Goal: Information Seeking & Learning: Find specific fact

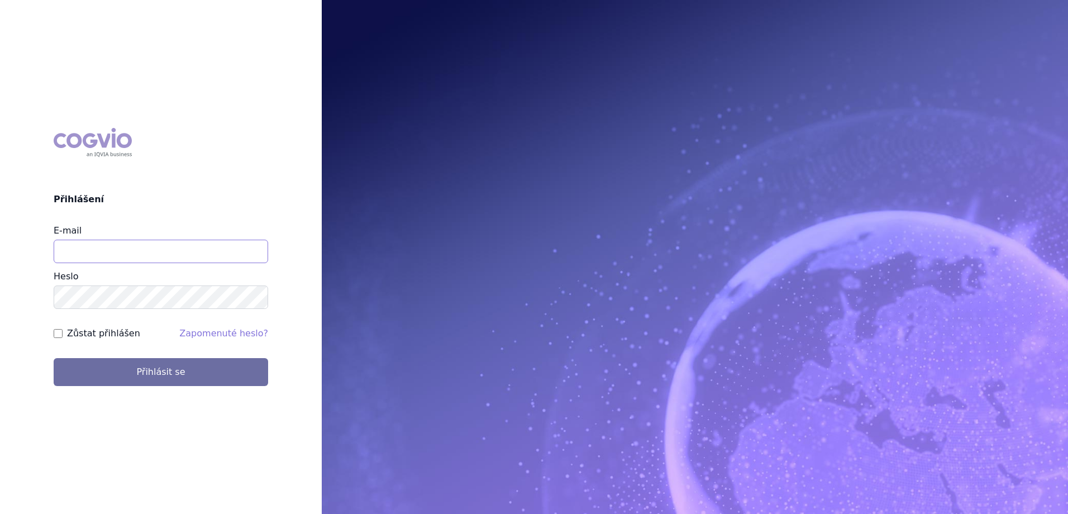
drag, startPoint x: 134, startPoint y: 253, endPoint x: 134, endPoint y: 259, distance: 6.2
click at [134, 253] on input "E-mail" at bounding box center [161, 251] width 215 height 23
type input "[EMAIL_ADDRESS][PERSON_NAME][PERSON_NAME][DOMAIN_NAME]"
click at [54, 358] on button "Přihlásit se" at bounding box center [161, 372] width 215 height 28
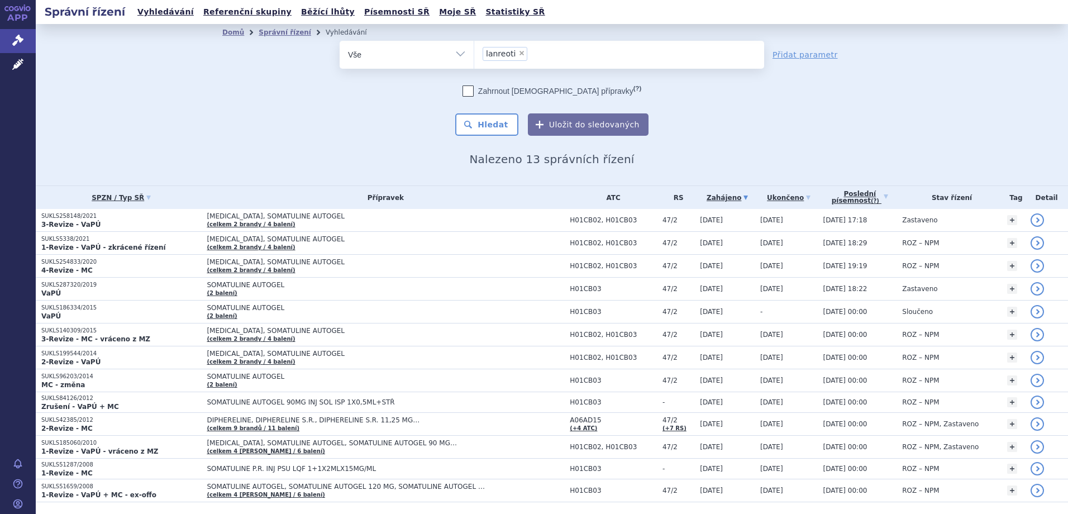
click at [519, 56] on span "×" at bounding box center [522, 53] width 7 height 7
click at [474, 56] on select "lanreoti" at bounding box center [474, 54] width 1 height 28
select select
click at [498, 53] on ul at bounding box center [619, 52] width 290 height 23
click at [474, 53] on select "lanreoti" at bounding box center [474, 54] width 1 height 28
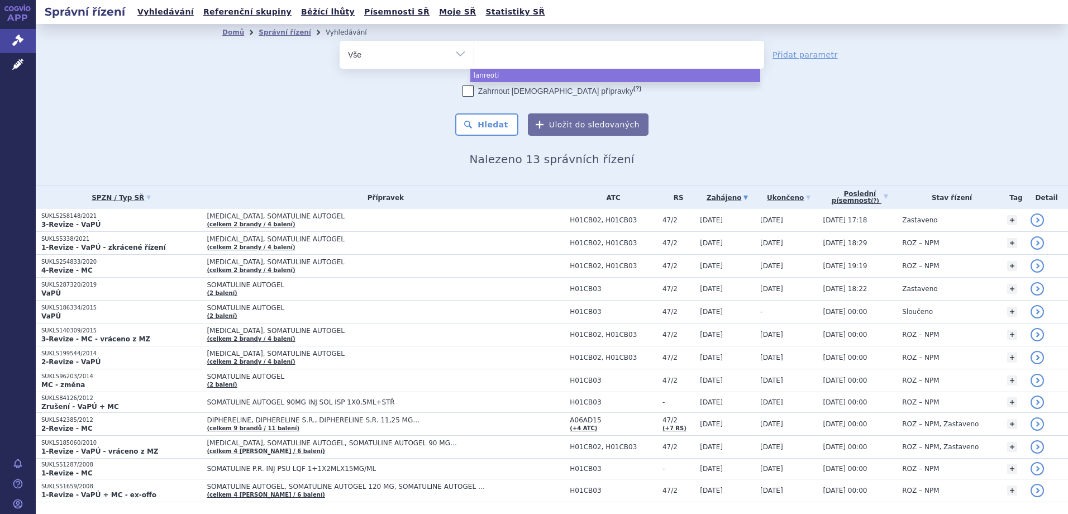
paste input "SUKLS253325/2025"
type input "SUKLS253325/2025"
select select "SUKLS253325/2025"
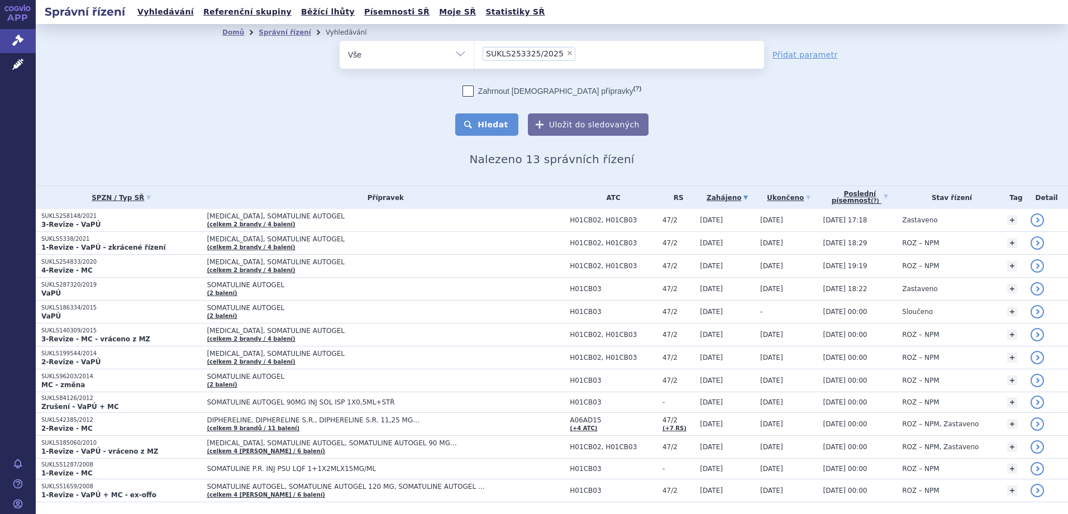
click at [494, 127] on button "Hledat" at bounding box center [486, 124] width 63 height 22
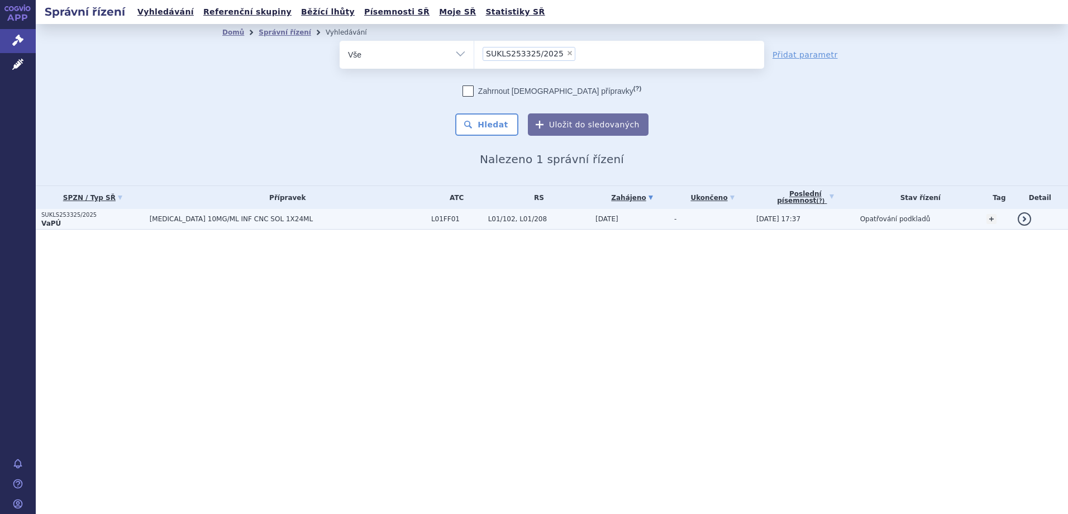
click at [257, 222] on span "[MEDICAL_DATA] 10MG/ML INF CNC SOL 1X24ML" at bounding box center [288, 219] width 276 height 8
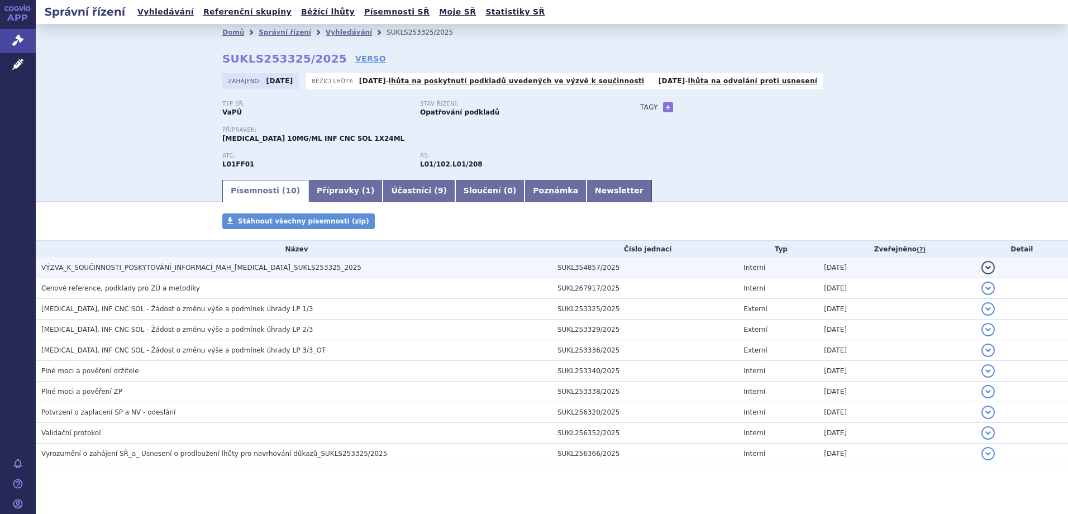
click at [190, 269] on span "VÝZVA_K_SOUČINNOSTI_POSKYTOVÁNÍ_INFORMACÍ_MAH_[MEDICAL_DATA]_SUKLS253325_2025" at bounding box center [201, 268] width 320 height 8
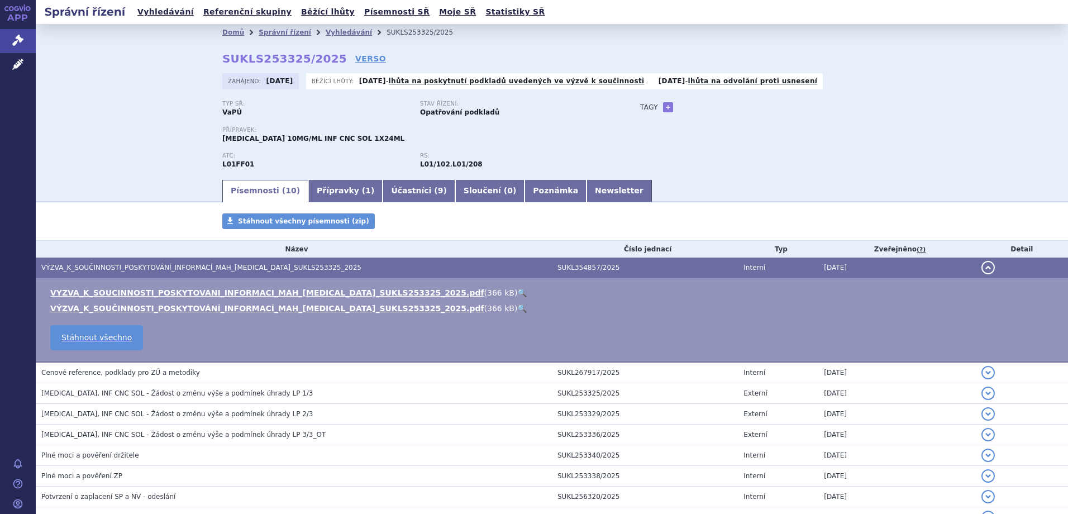
click at [517, 291] on link "🔍" at bounding box center [521, 292] width 9 height 9
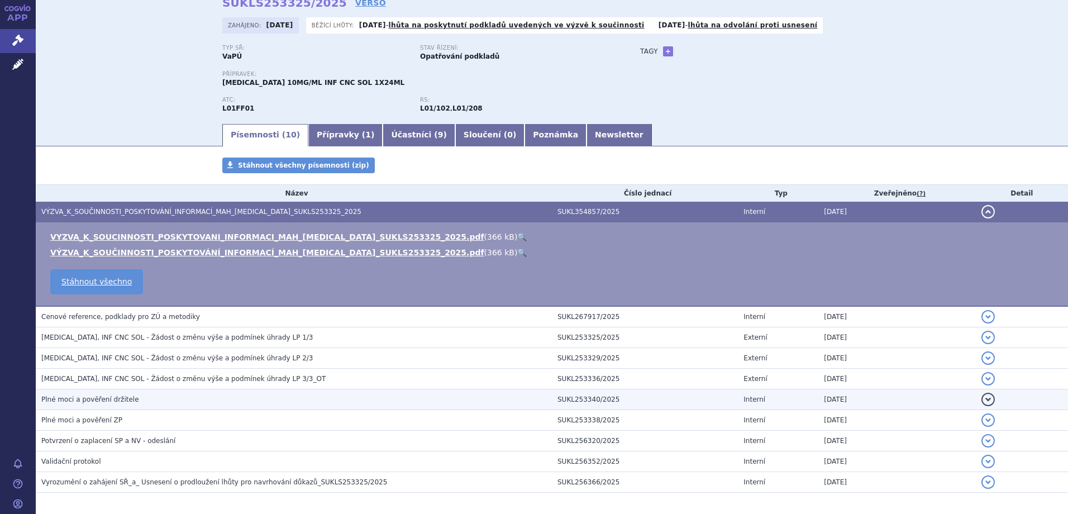
scroll to position [102, 0]
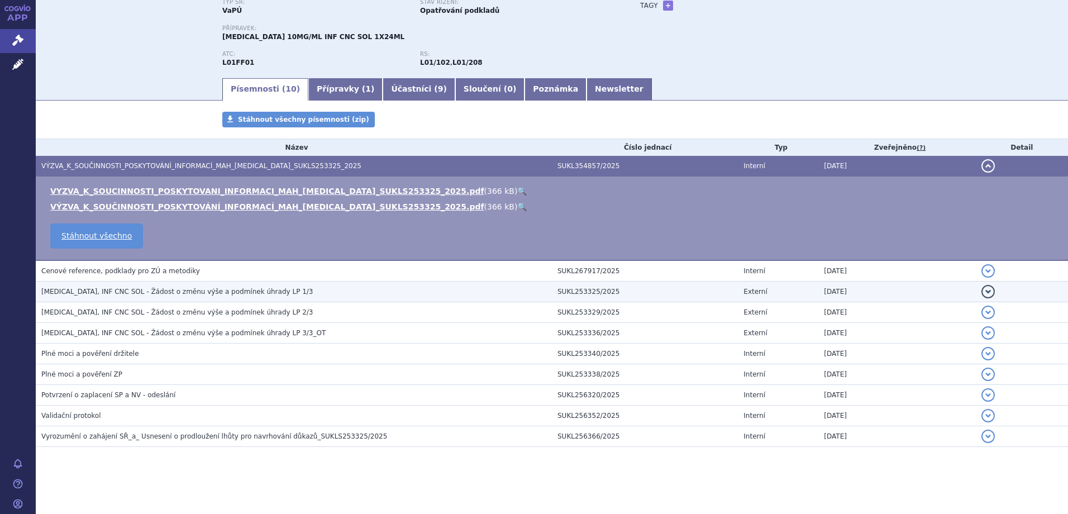
click at [249, 293] on span "OPDIVO, INF CNC SOL - Žádost o změnu výše a podmínek úhrady LP 1/3" at bounding box center [177, 292] width 272 height 8
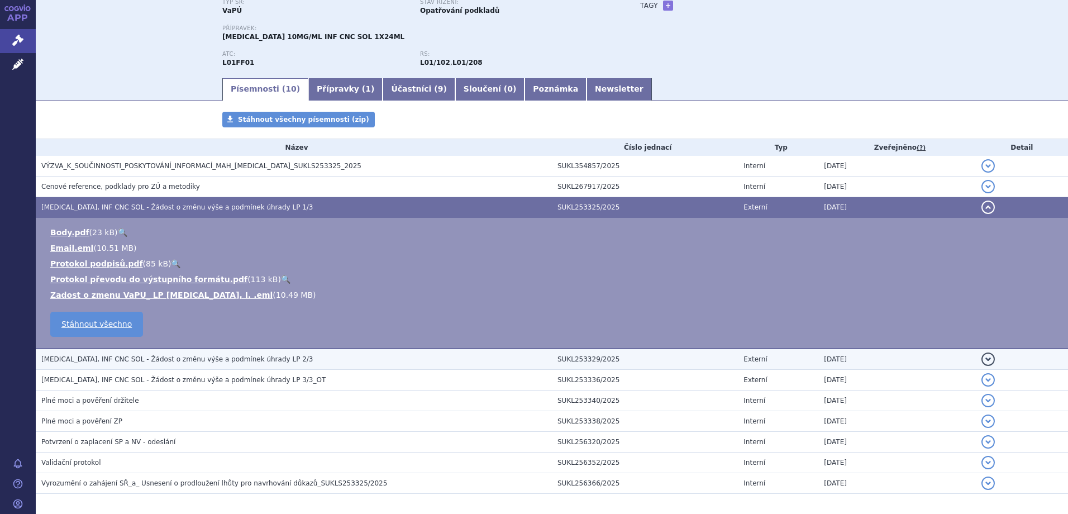
click at [230, 363] on span "OPDIVO, INF CNC SOL - Žádost o změnu výše a podmínek úhrady LP 2/3" at bounding box center [177, 359] width 272 height 8
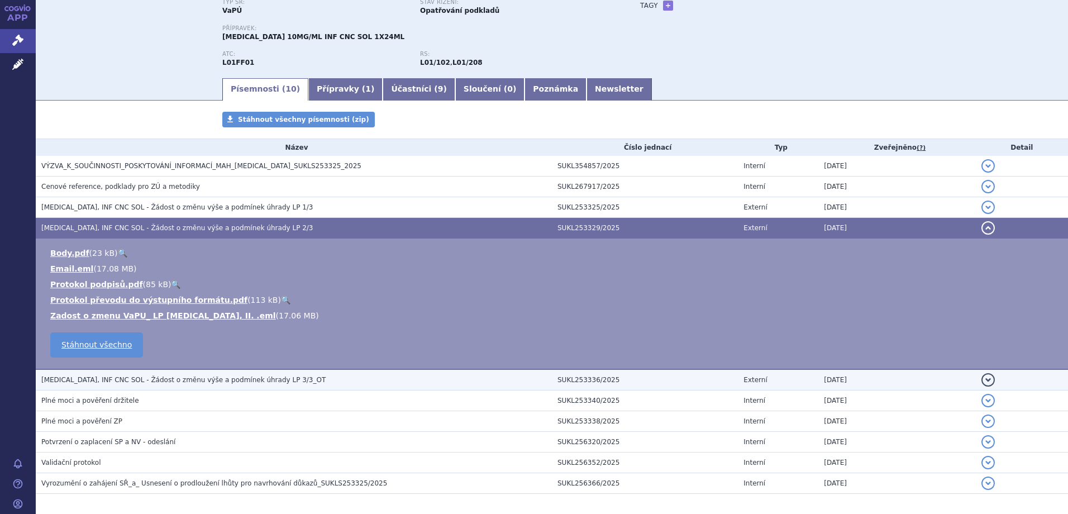
click at [237, 378] on span "OPDIVO, INF CNC SOL - Žádost o změnu výše a podmínek úhrady LP 3/3_OT" at bounding box center [183, 380] width 284 height 8
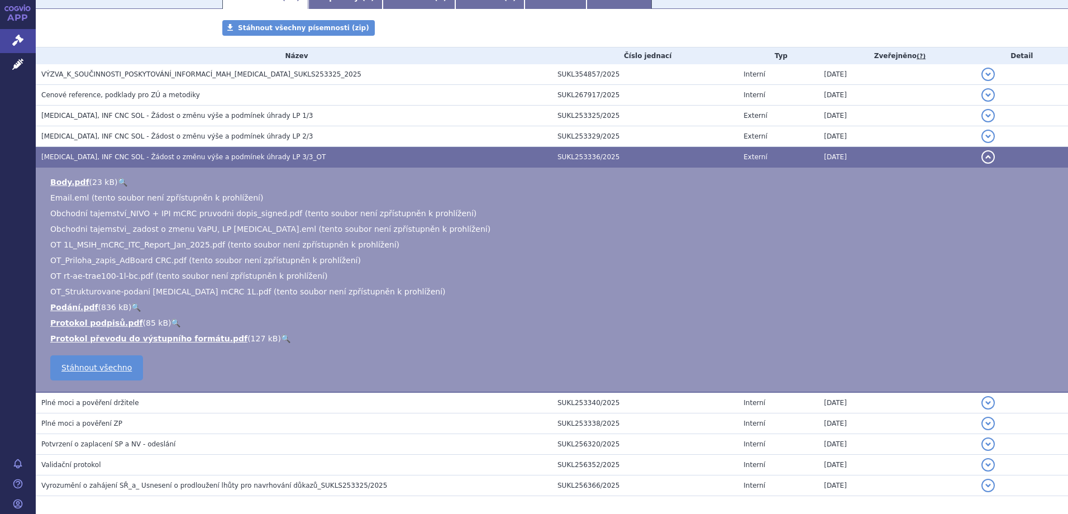
scroll to position [213, 0]
